Goal: Task Accomplishment & Management: Complete application form

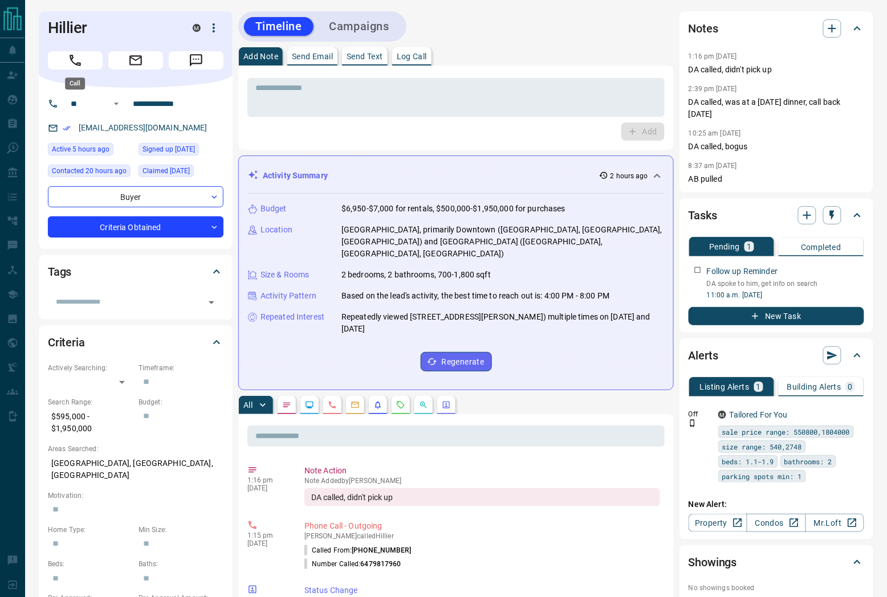
click at [74, 47] on div at bounding box center [136, 58] width 176 height 23
click at [858, 265] on icon "button" at bounding box center [856, 268] width 9 height 9
click at [840, 289] on li "Edit" at bounding box center [839, 289] width 50 height 17
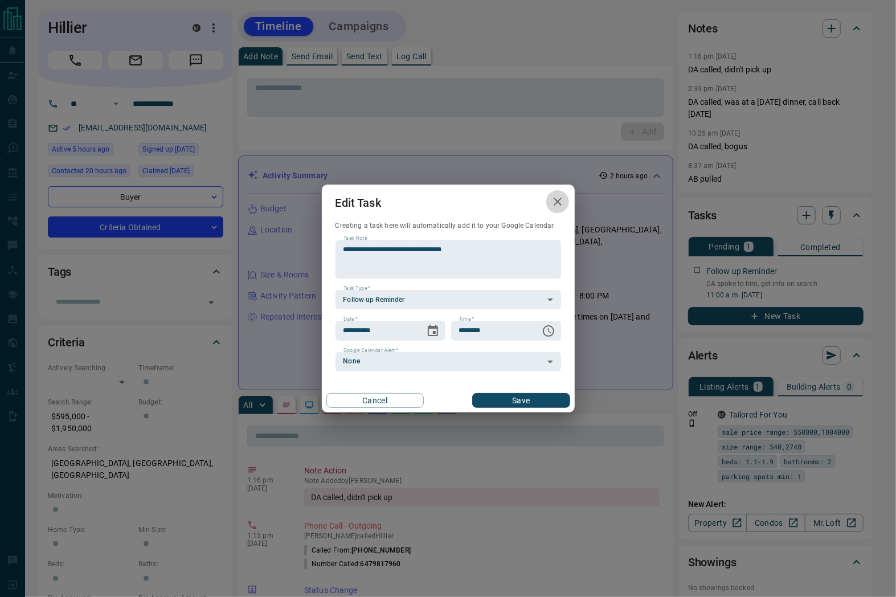
click at [551, 201] on icon "button" at bounding box center [558, 202] width 14 height 14
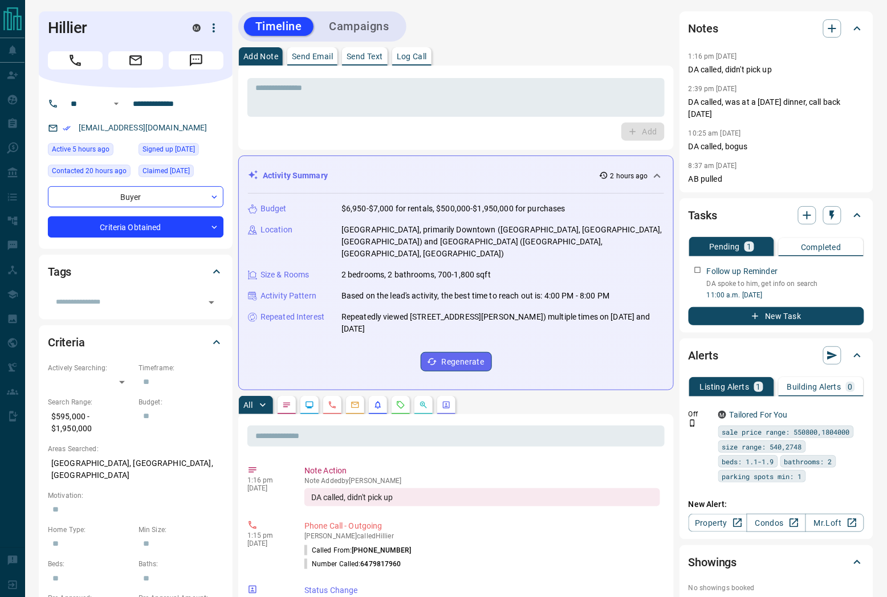
drag, startPoint x: 81, startPoint y: 66, endPoint x: 86, endPoint y: 71, distance: 7.3
click at [81, 66] on icon "Call" at bounding box center [75, 60] width 15 height 15
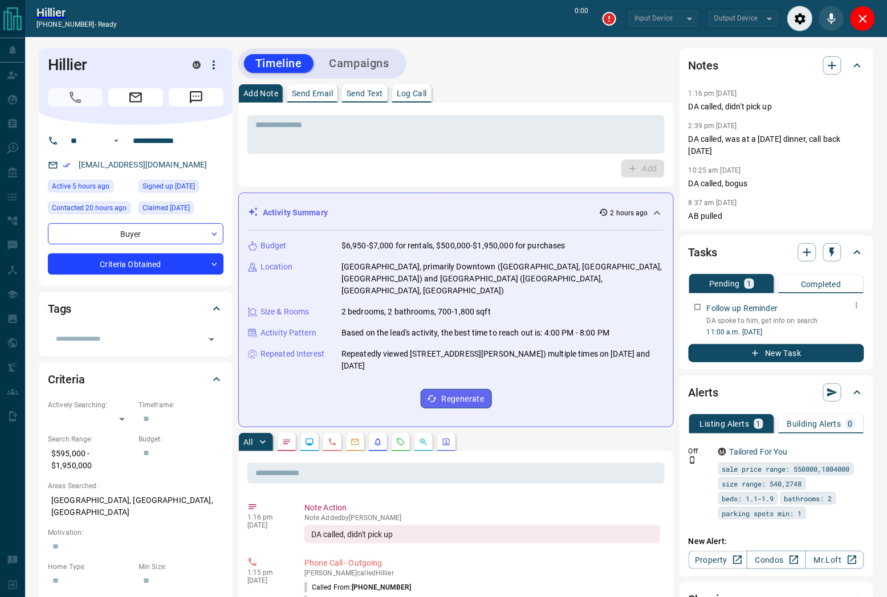
type input "*******"
click at [855, 305] on icon "button" at bounding box center [856, 305] width 9 height 9
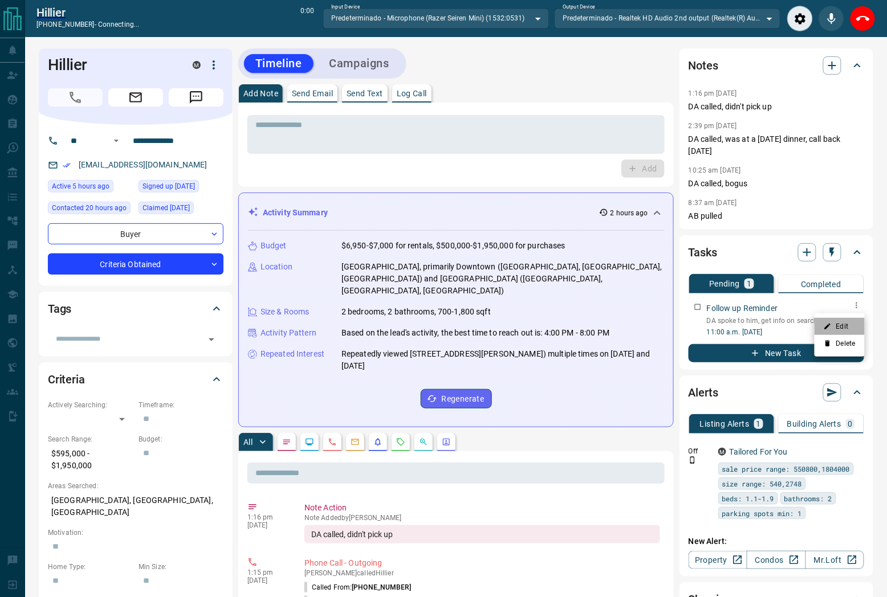
click at [838, 321] on li "Edit" at bounding box center [839, 326] width 50 height 17
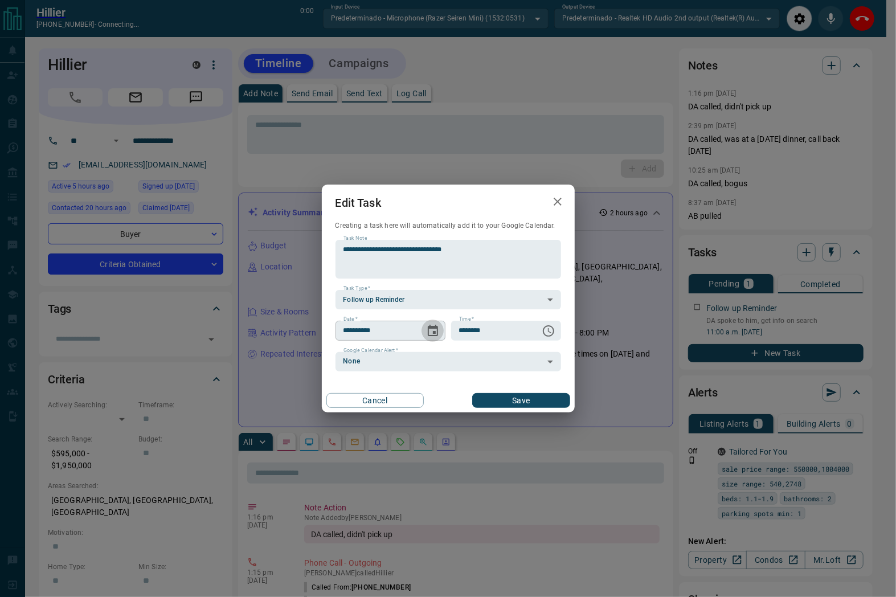
click at [429, 332] on icon "Choose date, selected date is Oct 15, 2025" at bounding box center [433, 330] width 10 height 11
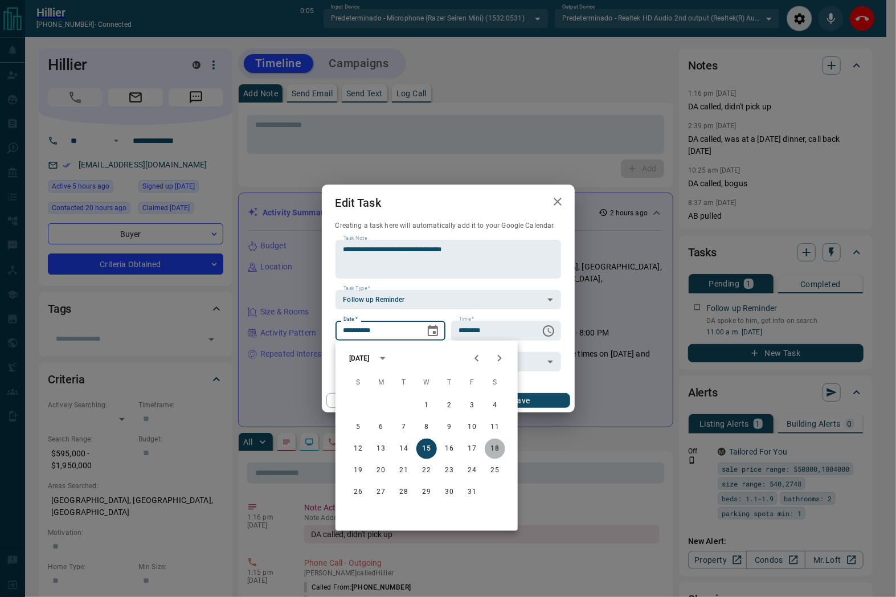
click at [485, 449] on button "18" at bounding box center [495, 449] width 21 height 21
type input "**********"
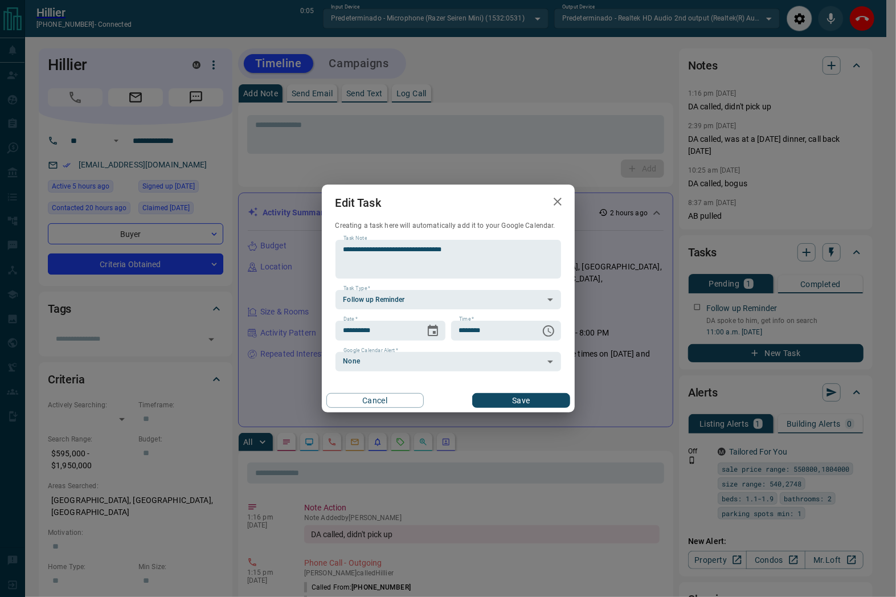
click at [500, 398] on button "Save" at bounding box center [520, 400] width 97 height 15
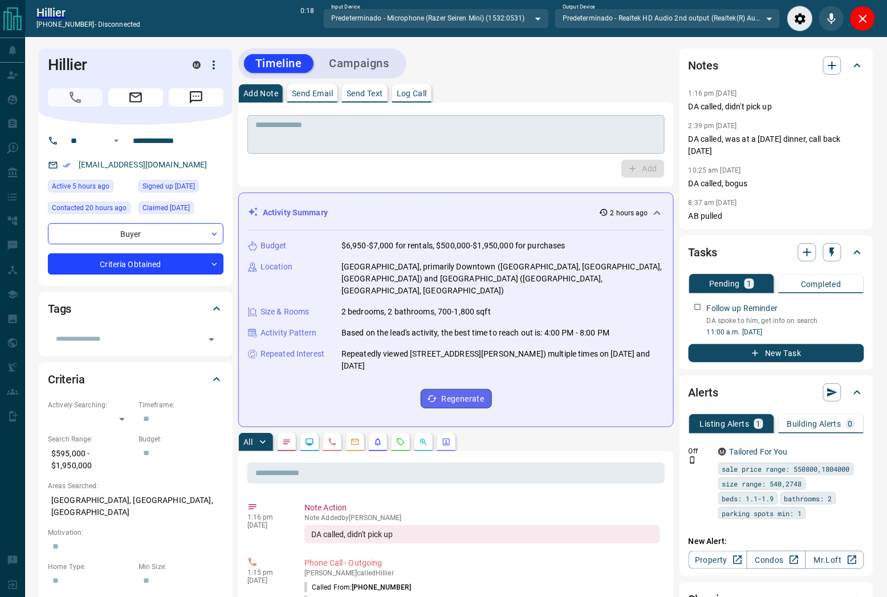
click at [451, 120] on textarea at bounding box center [455, 134] width 401 height 29
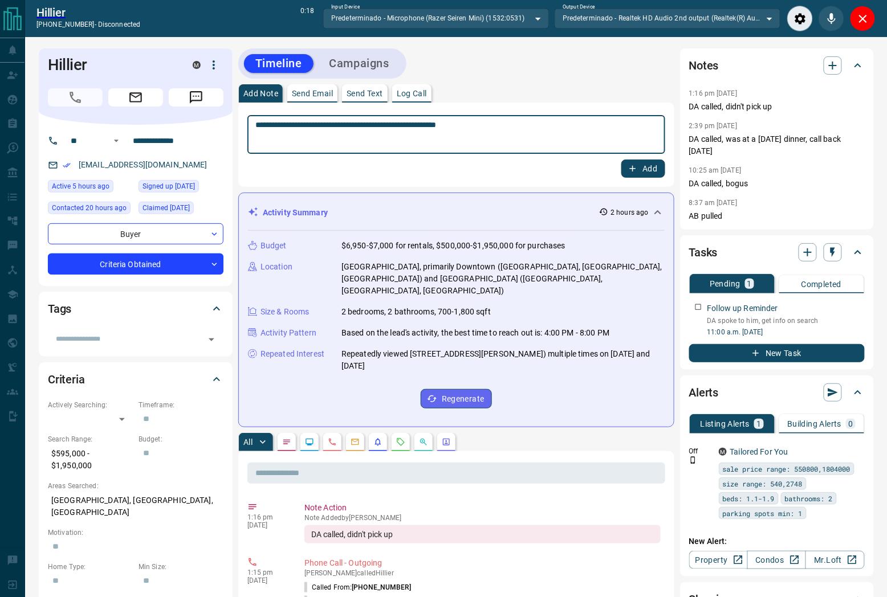
type textarea "**********"
click at [638, 169] on button "Add" at bounding box center [642, 169] width 43 height 18
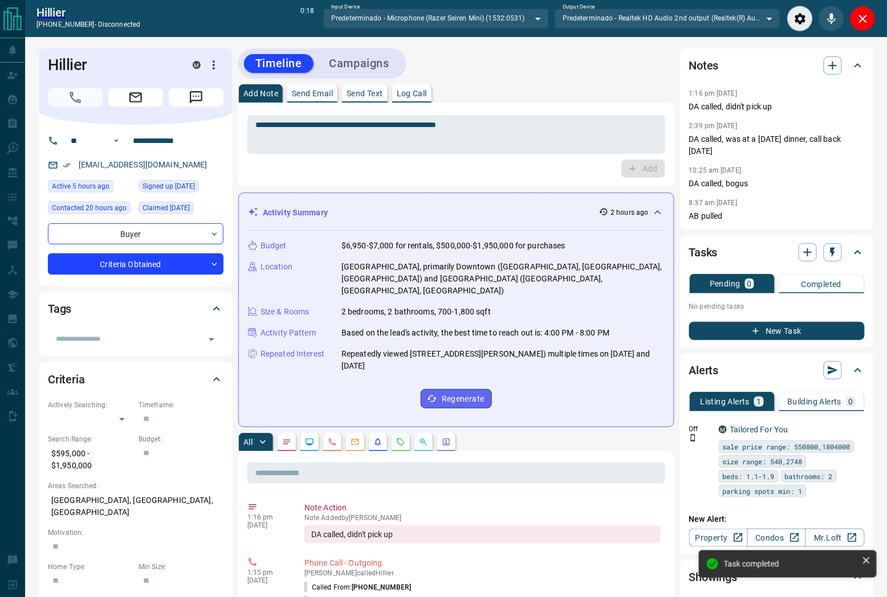
click at [364, 60] on button "Campaigns" at bounding box center [359, 63] width 83 height 19
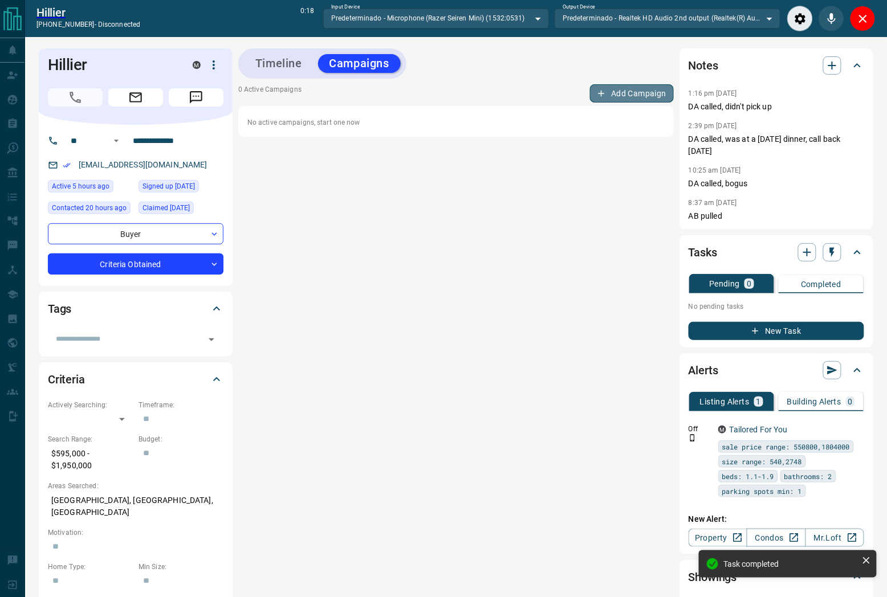
click at [635, 90] on button "Add Campaign" at bounding box center [632, 93] width 84 height 18
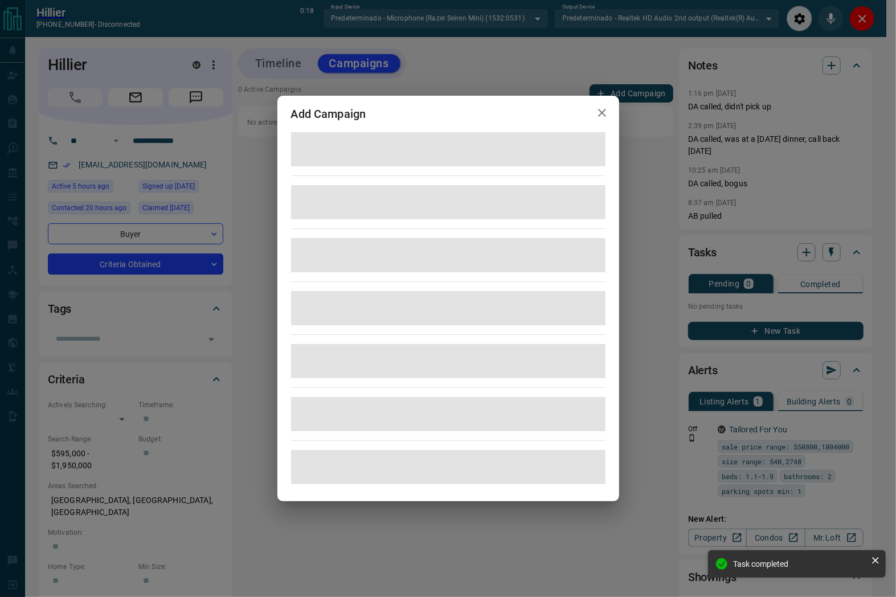
click at [869, 19] on div "Add Campaign" at bounding box center [448, 298] width 896 height 597
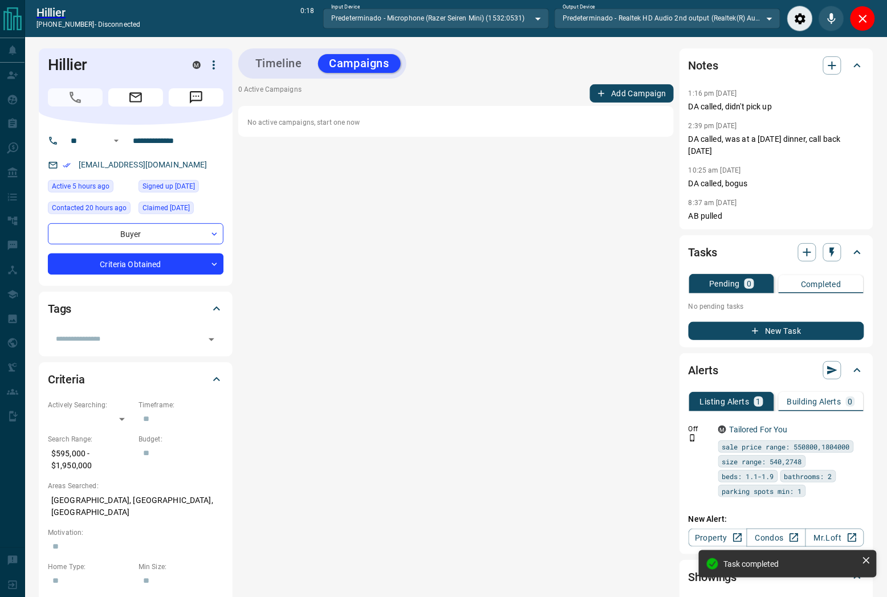
click at [666, 87] on button "Add Campaign" at bounding box center [632, 93] width 84 height 18
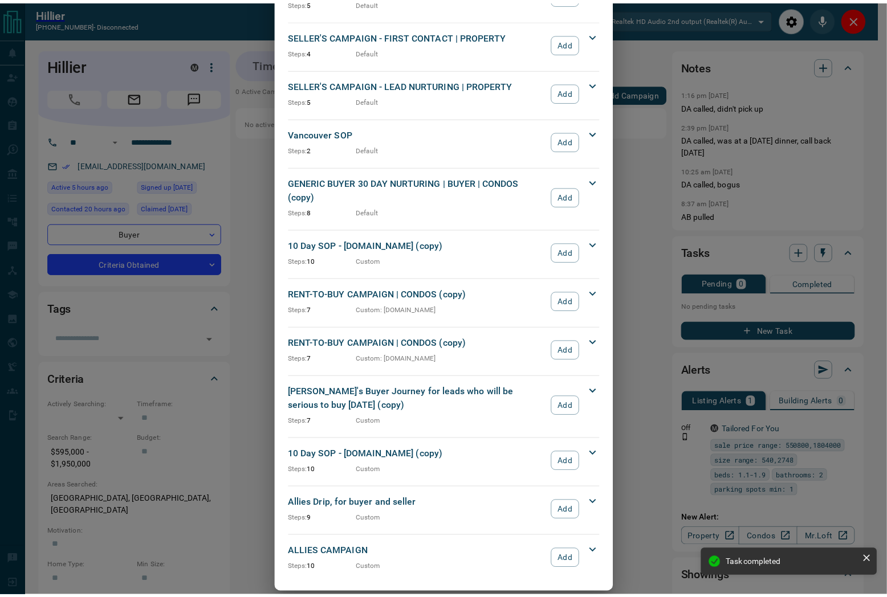
scroll to position [1088, 0]
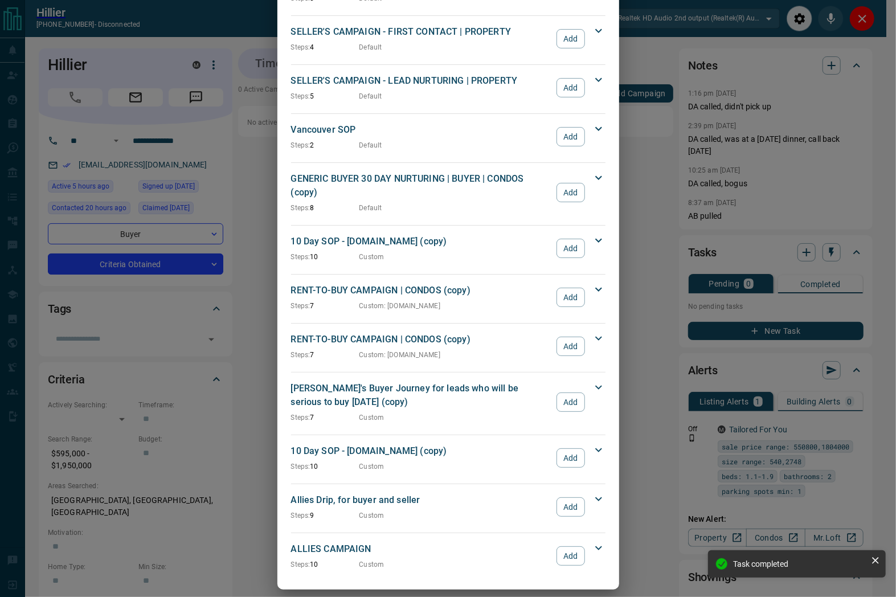
drag, startPoint x: 564, startPoint y: 493, endPoint x: 556, endPoint y: 483, distance: 12.9
click at [564, 497] on button "Add" at bounding box center [571, 506] width 28 height 19
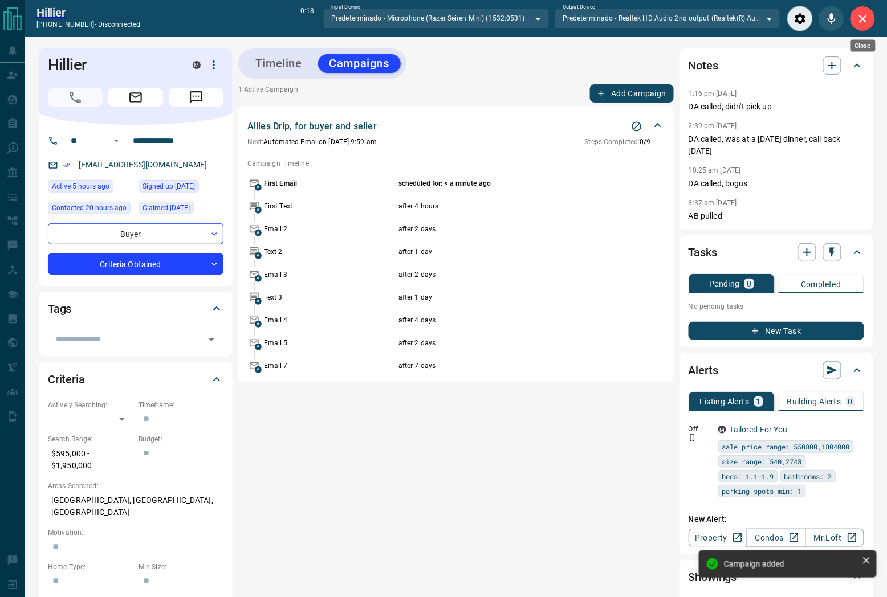
click at [859, 18] on icon "Close" at bounding box center [863, 19] width 14 height 14
